Goal: Go to known website: Access a specific website the user already knows

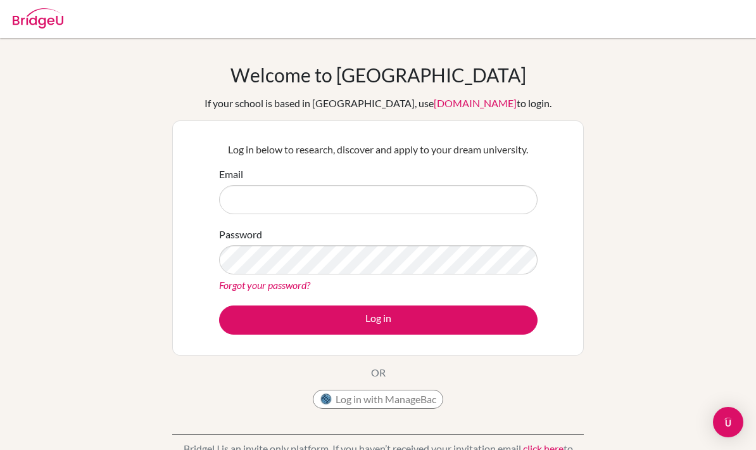
click at [417, 408] on button "Log in with ManageBac" at bounding box center [378, 398] width 130 height 19
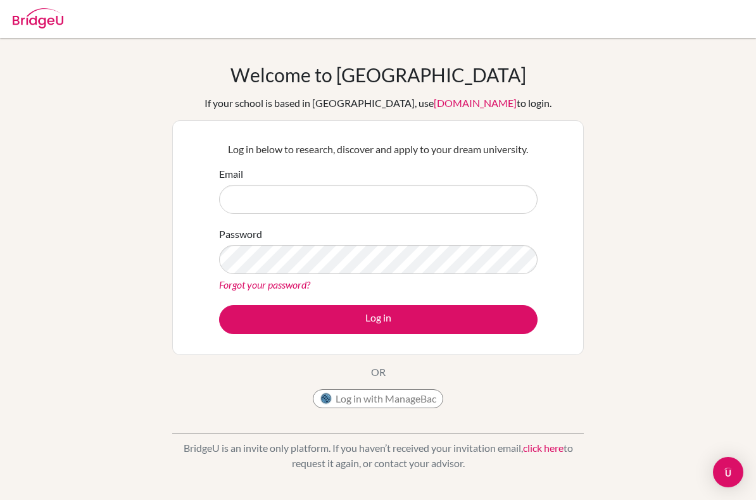
click at [416, 398] on button "Log in with ManageBac" at bounding box center [378, 398] width 130 height 19
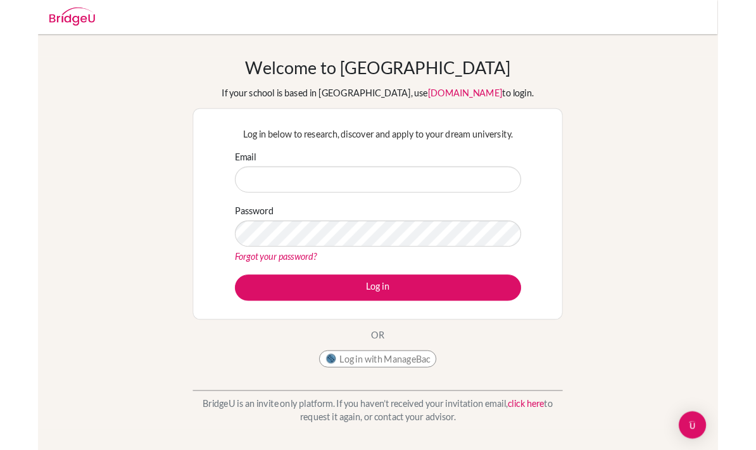
scroll to position [51, 0]
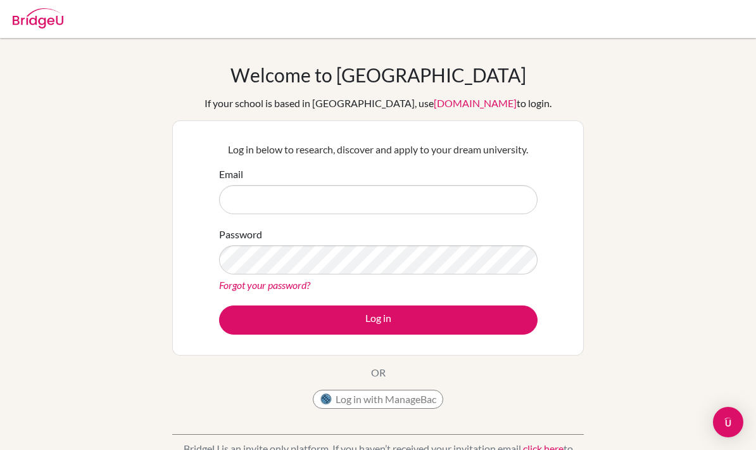
click at [493, 193] on input "Email" at bounding box center [378, 199] width 318 height 29
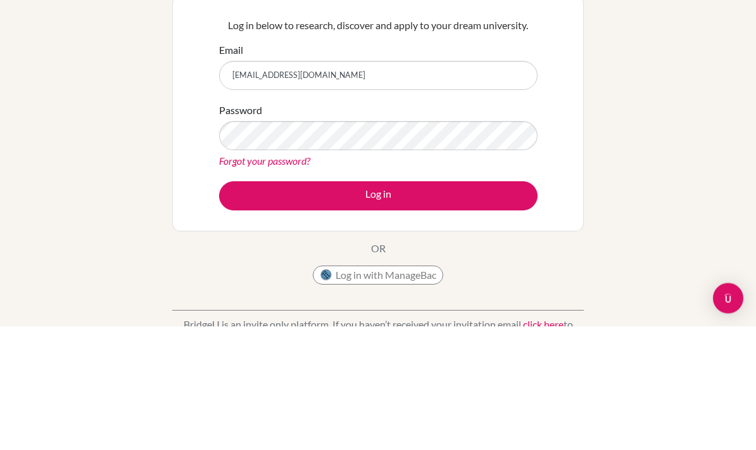
type input "26lzish@mkis.edu.my"
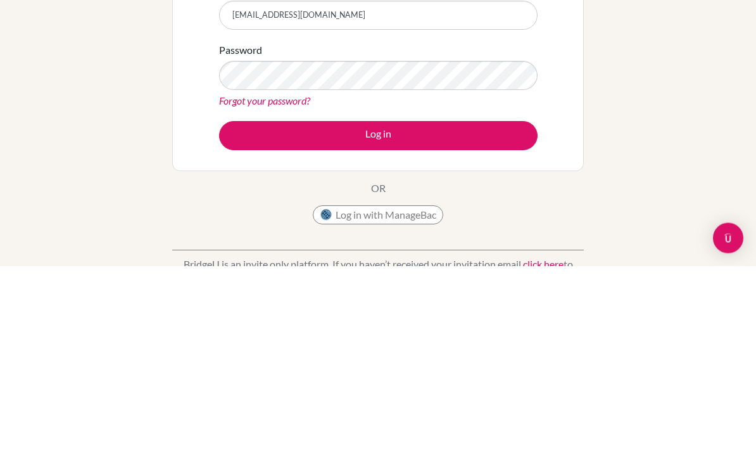
click at [500, 305] on button "Log in" at bounding box center [378, 319] width 318 height 29
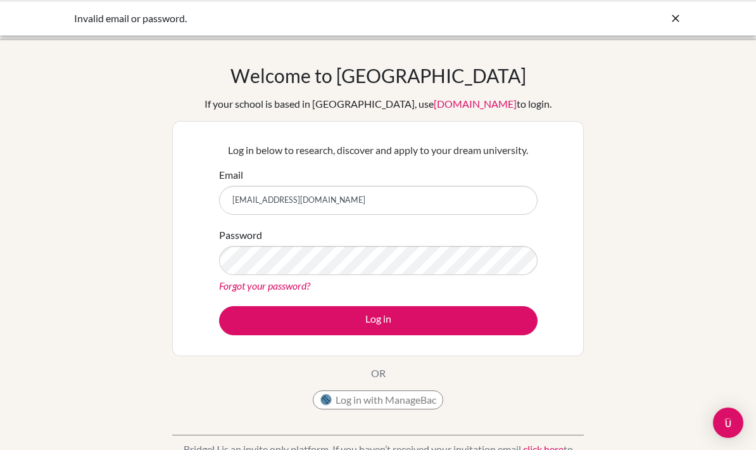
click at [485, 313] on button "Log in" at bounding box center [378, 319] width 318 height 29
